Goal: Check status: Check status

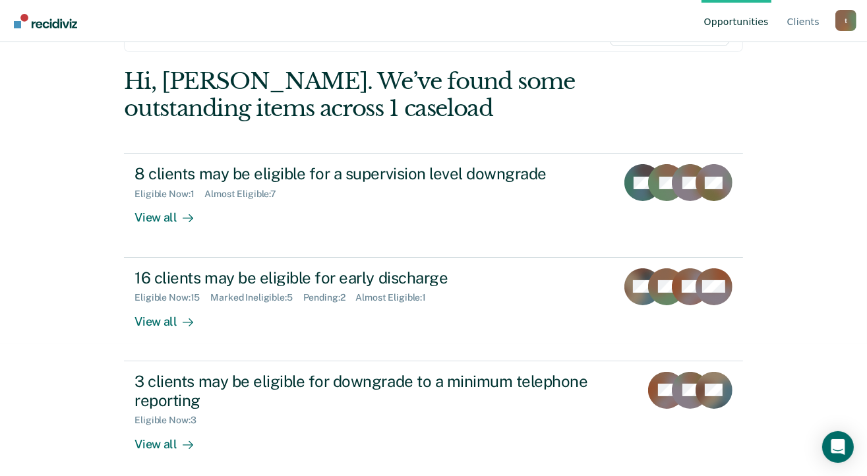
scroll to position [198, 0]
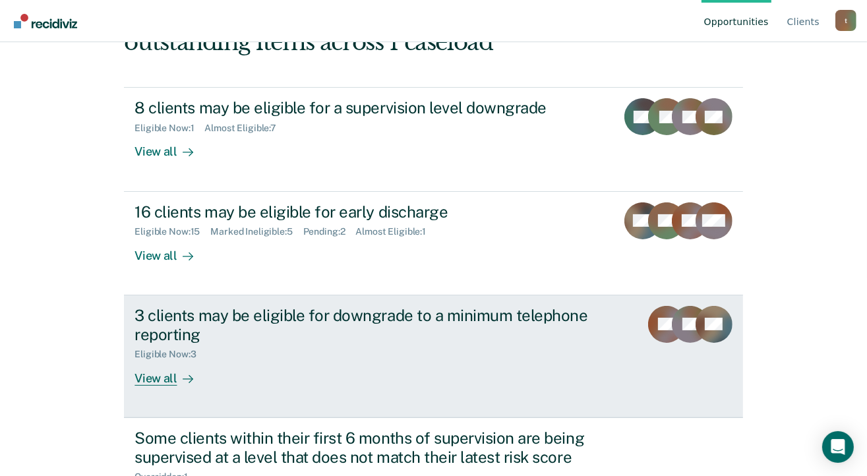
click at [150, 377] on div "View all" at bounding box center [172, 373] width 74 height 26
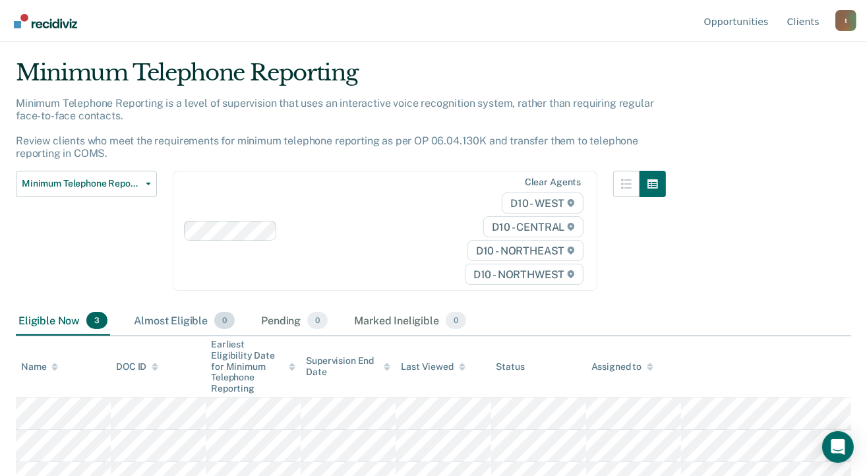
scroll to position [48, 0]
